Goal: Task Accomplishment & Management: Use online tool/utility

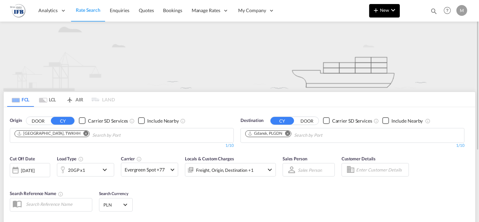
click at [383, 16] on button "New" at bounding box center [384, 10] width 31 height 13
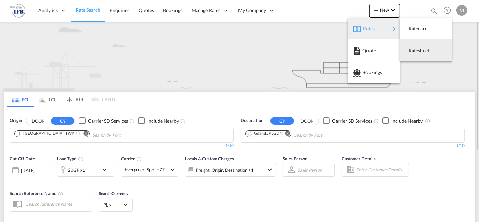
click at [426, 40] on button "Ratesheet" at bounding box center [426, 50] width 52 height 22
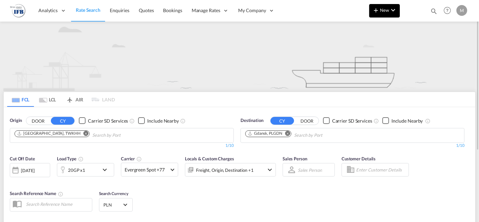
click at [383, 11] on span "New" at bounding box center [384, 9] width 25 height 5
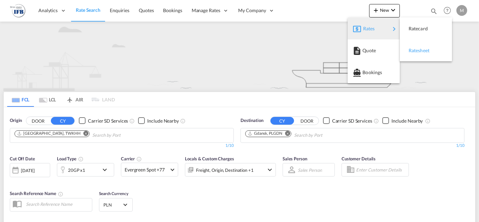
click at [404, 46] on button "Ratesheet" at bounding box center [426, 50] width 52 height 22
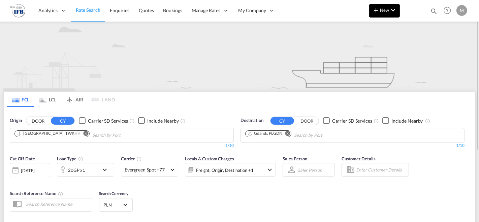
click at [393, 10] on md-icon "icon-chevron-down" at bounding box center [393, 10] width 8 height 8
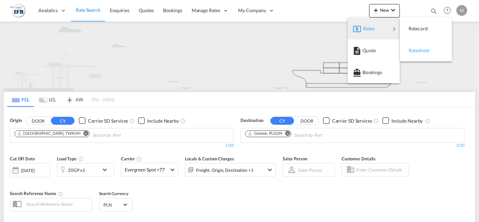
click at [414, 49] on span "Ratesheet" at bounding box center [411, 50] width 7 height 13
